Goal: Navigation & Orientation: Find specific page/section

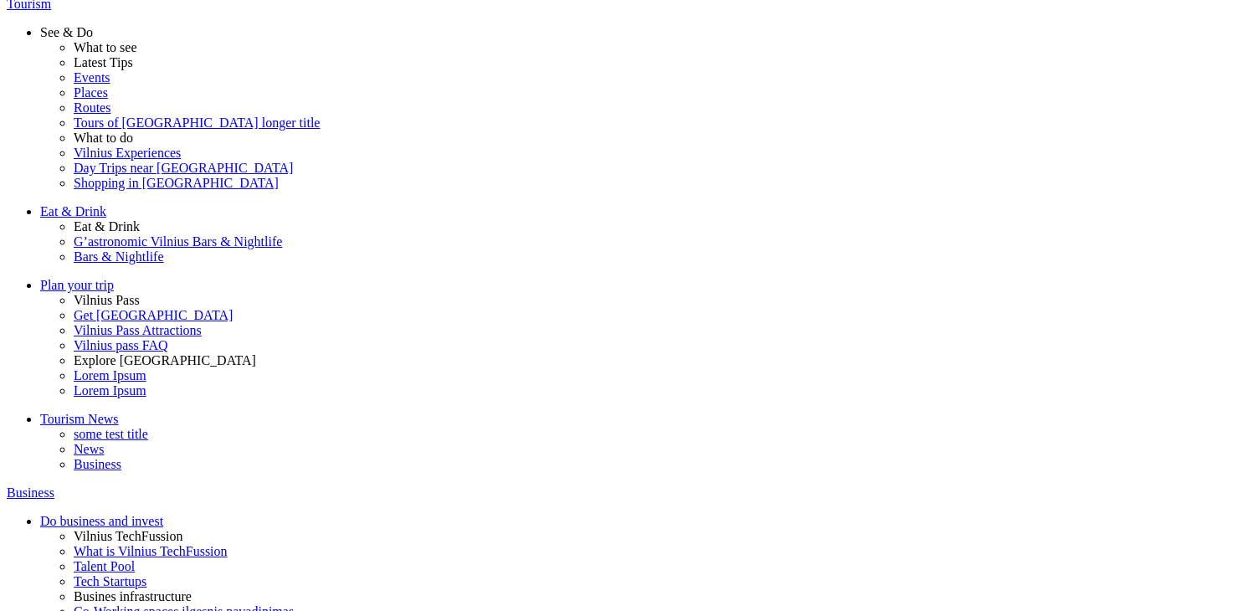
scroll to position [12, 0]
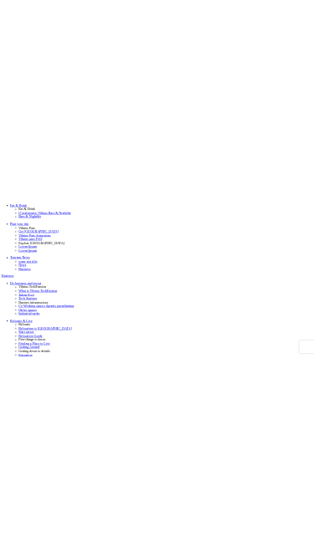
scroll to position [0, 0]
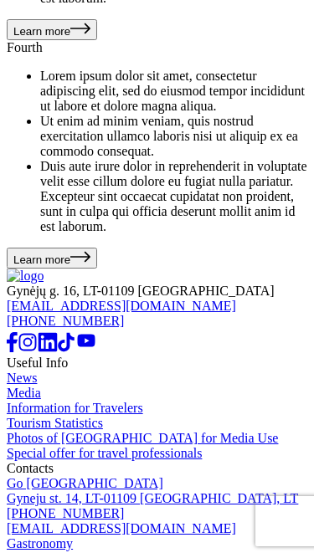
scroll to position [6053, 0]
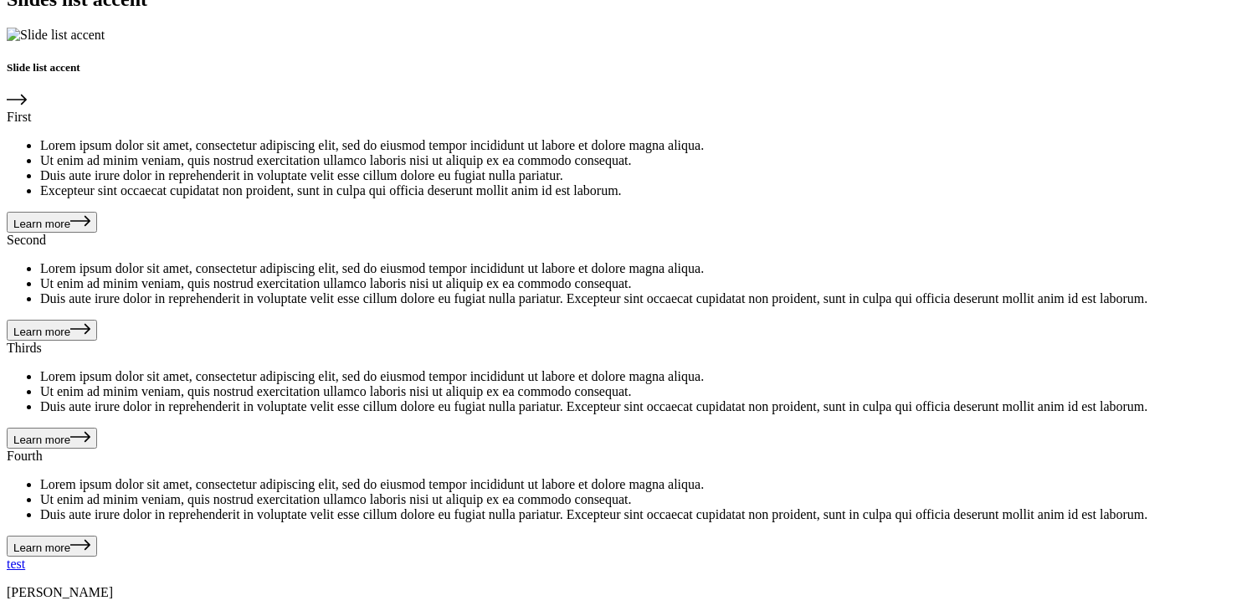
scroll to position [3515, 0]
